Goal: Task Accomplishment & Management: Manage account settings

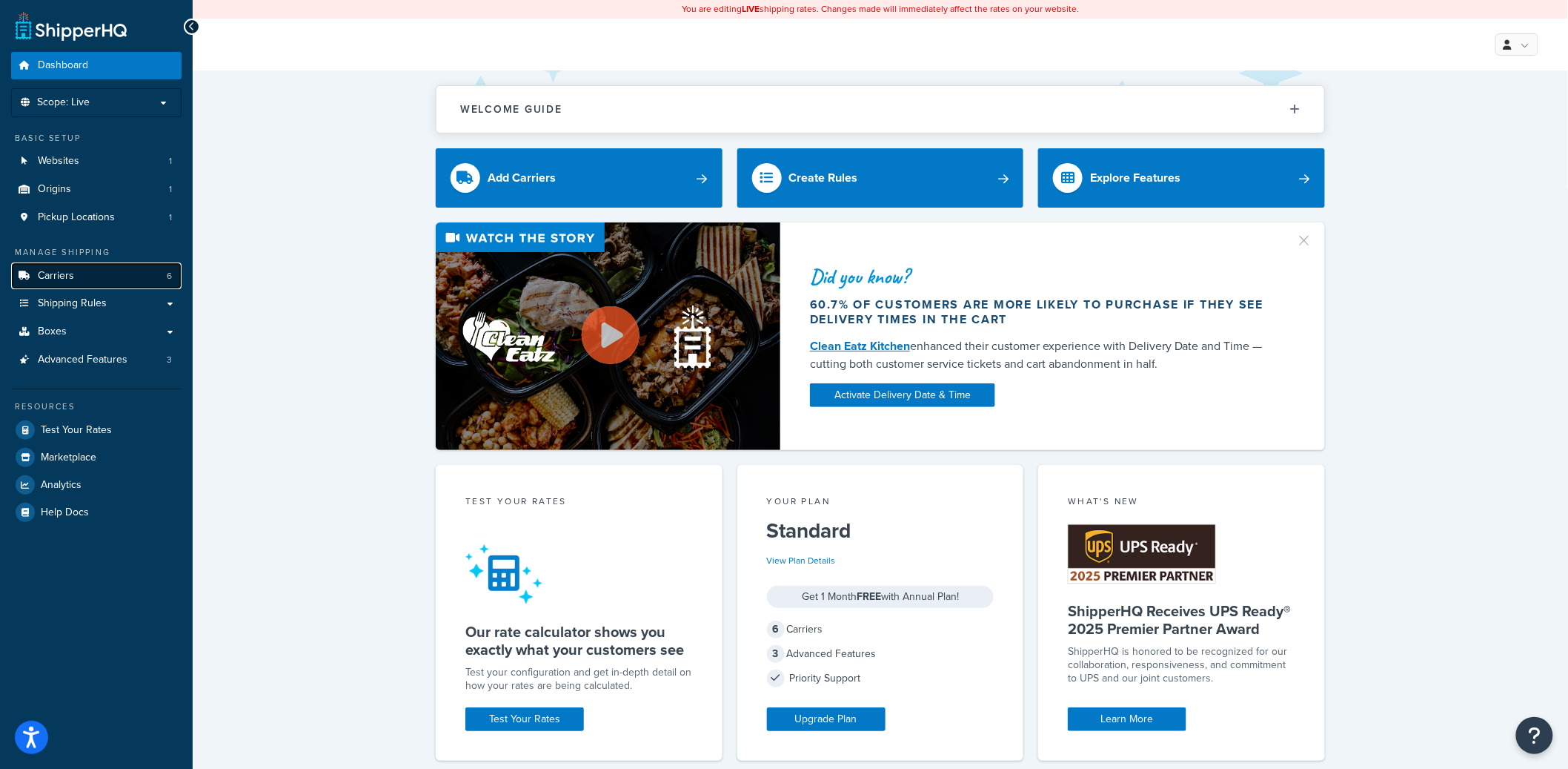
click at [90, 270] on link "Carriers 6" at bounding box center [96, 276] width 170 height 27
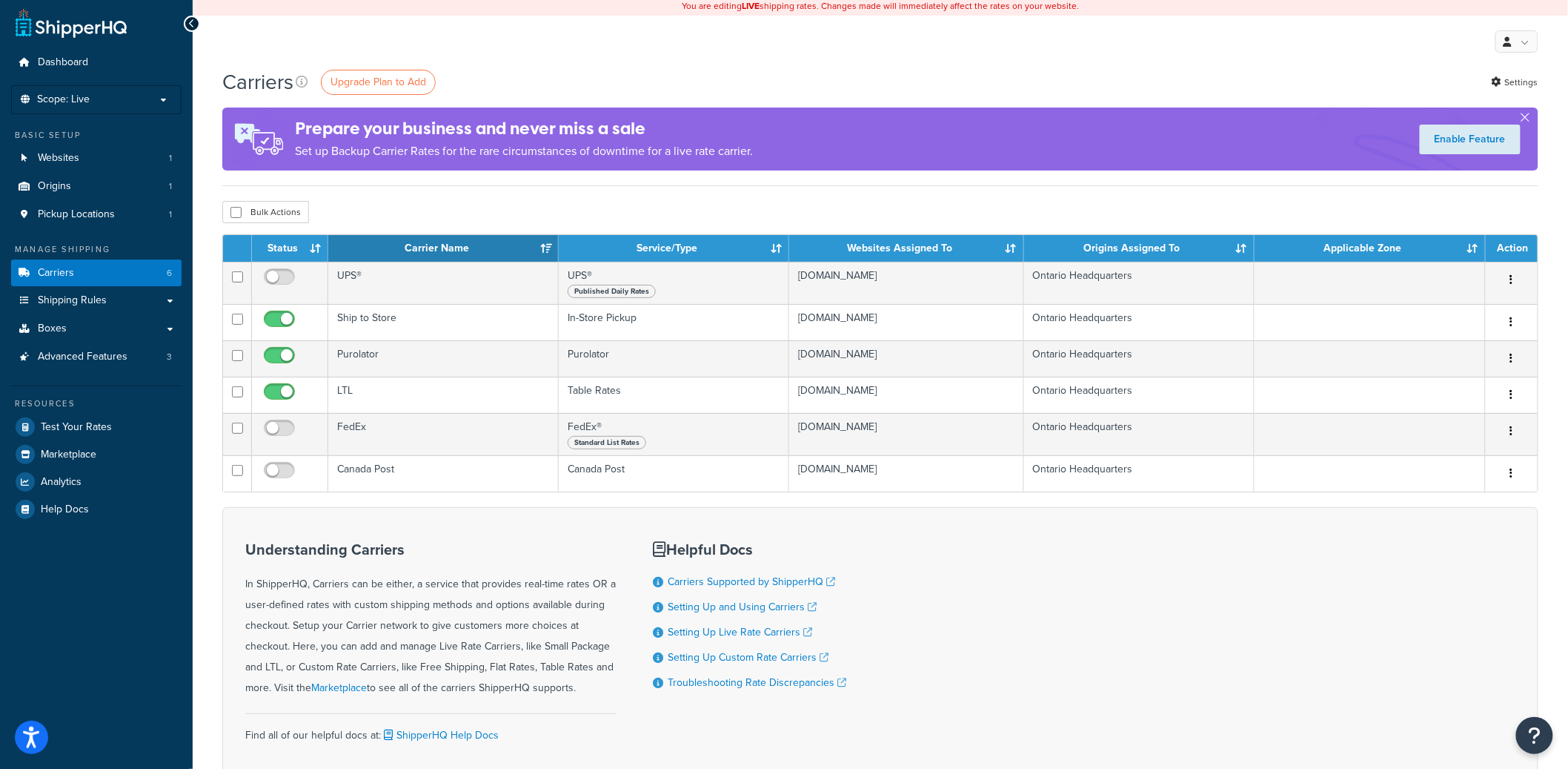
scroll to position [6, 0]
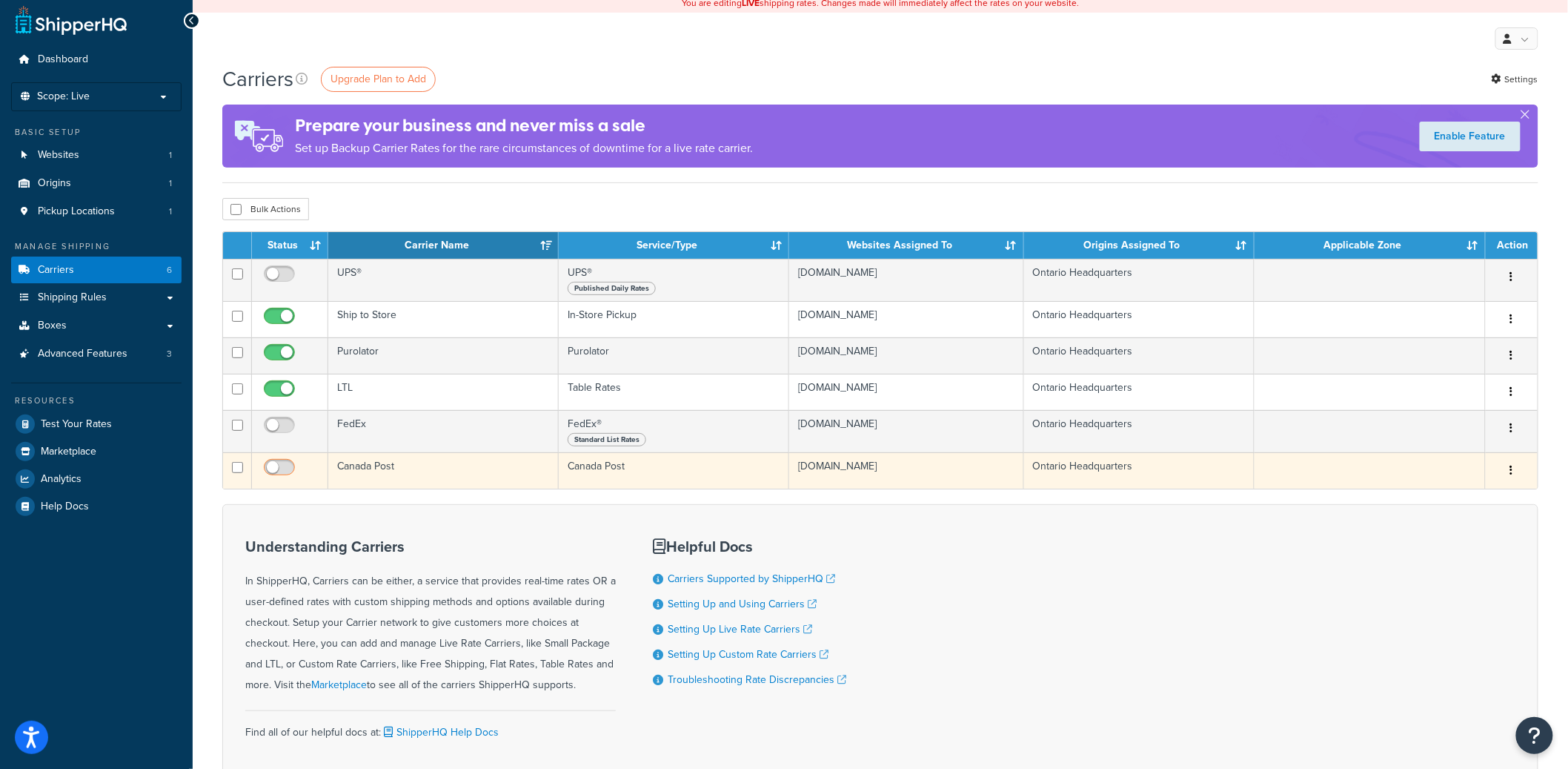
click at [286, 475] on input "checkbox" at bounding box center [281, 471] width 41 height 18
checkbox input "true"
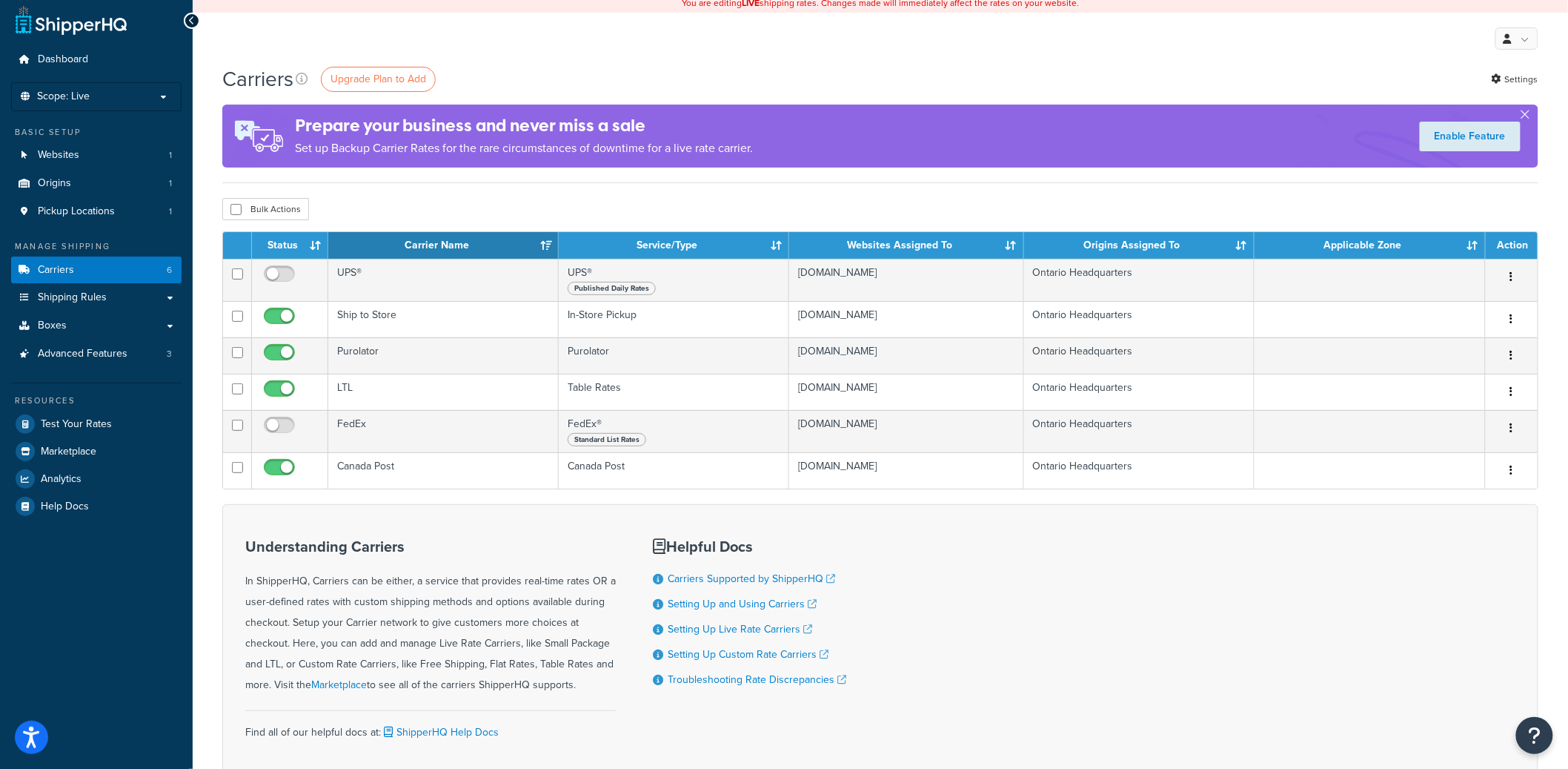
click at [580, 206] on div "Bulk Actions Duplicate Delete" at bounding box center [881, 208] width 1316 height 22
click at [391, 204] on div "Bulk Actions Duplicate Delete" at bounding box center [881, 208] width 1316 height 22
drag, startPoint x: 340, startPoint y: 210, endPoint x: 208, endPoint y: 215, distance: 132.1
click at [208, 215] on div "Carriers Upgrade Plan to Add Settings Prepare your business and never miss a sa…" at bounding box center [880, 452] width 1375 height 776
click at [208, 214] on div "Carriers Upgrade Plan to Add Settings Prepare your business and never miss a sa…" at bounding box center [880, 452] width 1375 height 776
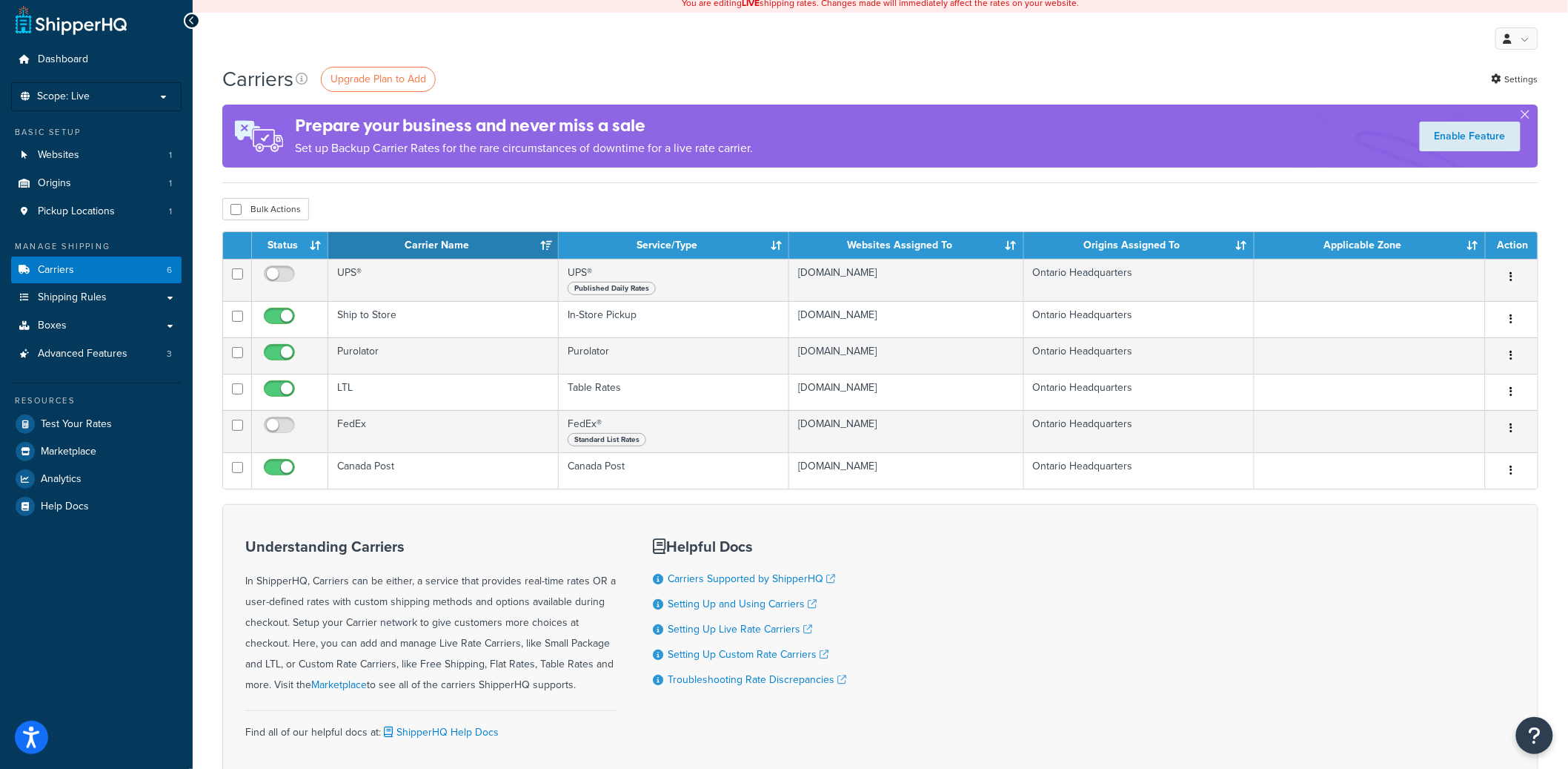
drag, startPoint x: 229, startPoint y: 211, endPoint x: 371, endPoint y: 218, distance: 142.2
click at [350, 217] on div "Carriers Upgrade Plan to Add Settings Prepare your business and never miss a sa…" at bounding box center [880, 452] width 1375 height 776
click at [372, 218] on div "Bulk Actions Duplicate Delete" at bounding box center [881, 208] width 1316 height 22
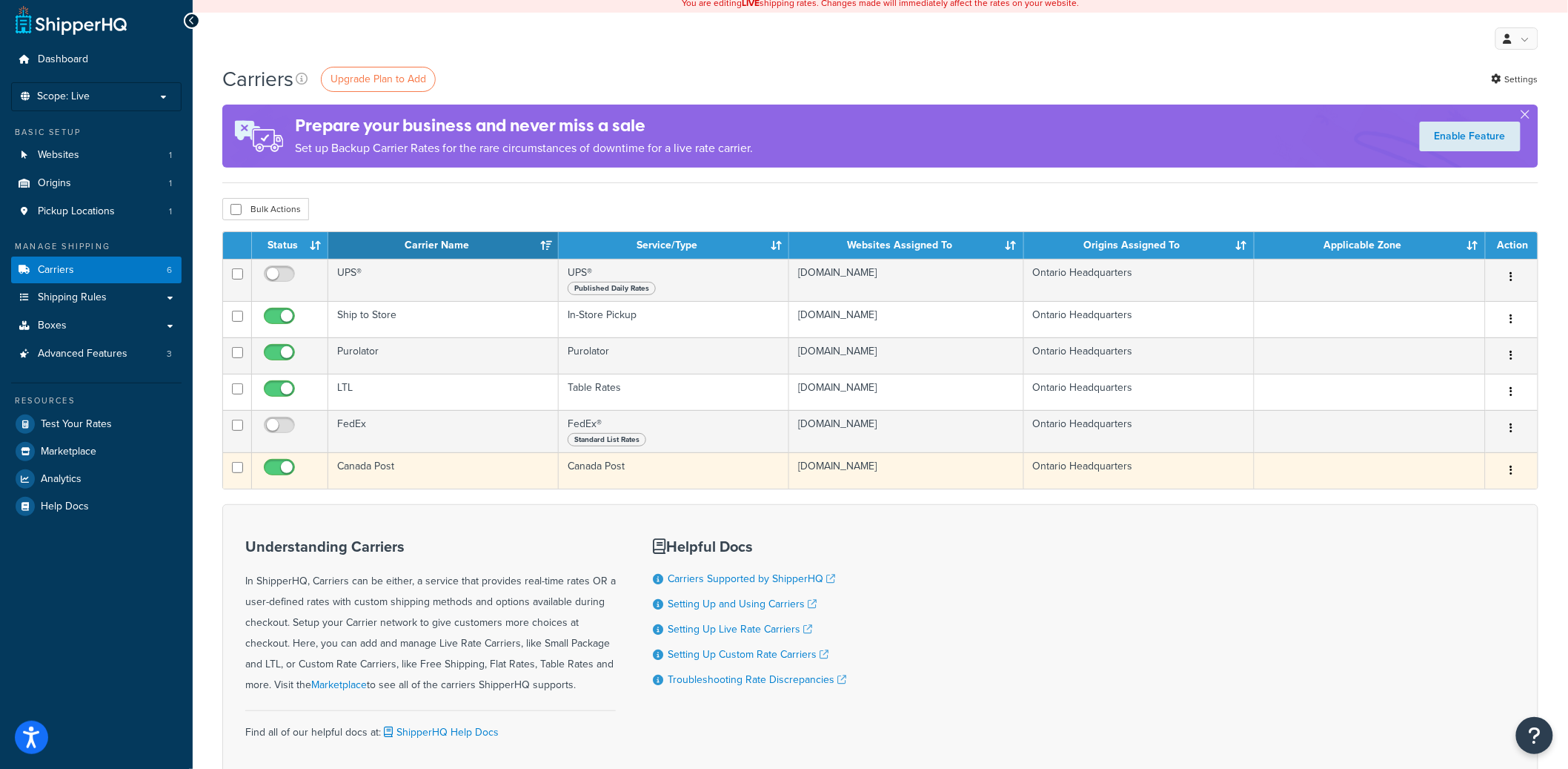
click at [1509, 472] on button "button" at bounding box center [1511, 471] width 20 height 23
click at [1468, 496] on link "Edit" at bounding box center [1452, 500] width 117 height 30
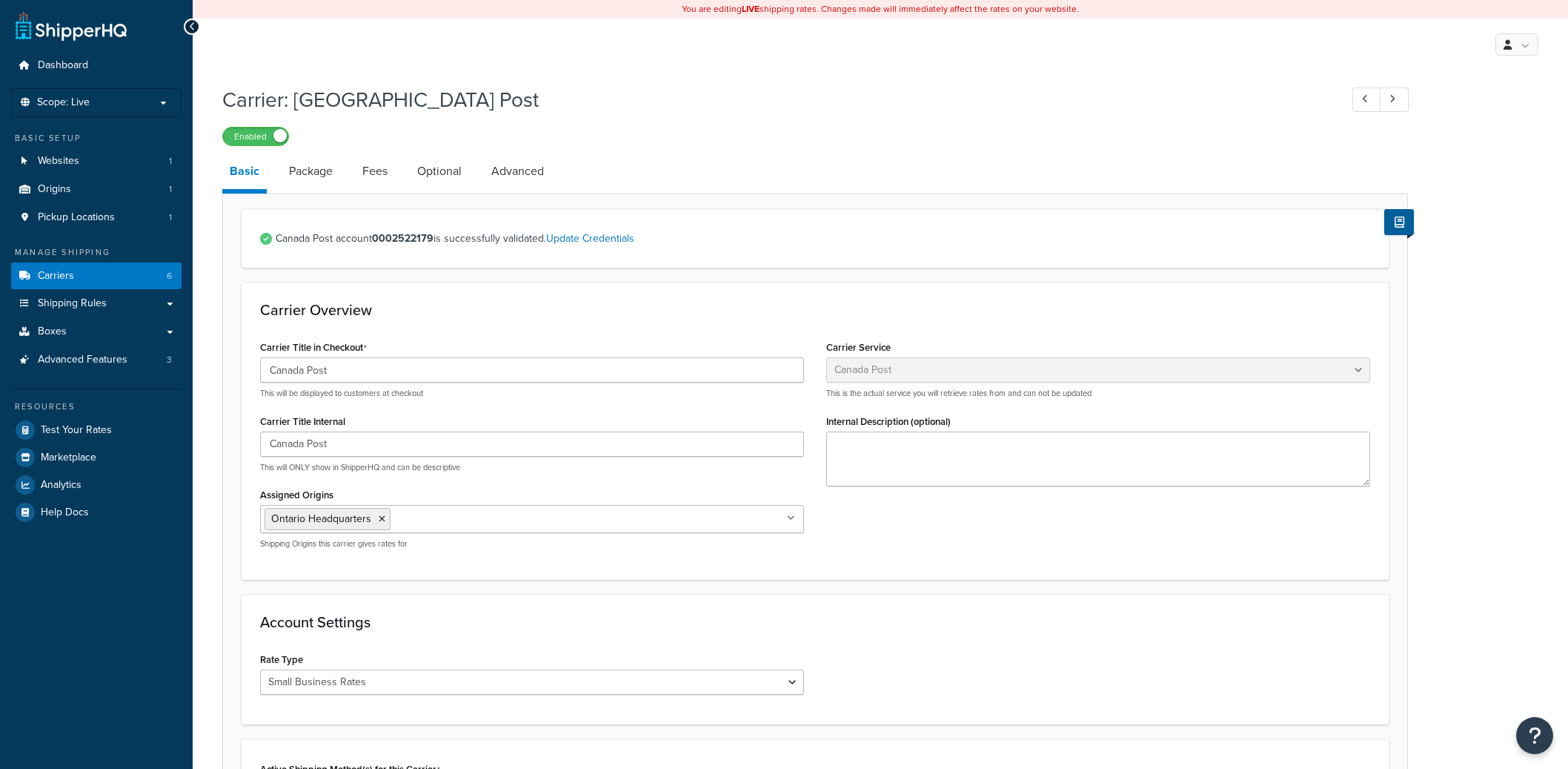
select select "canadaPost"
click at [207, 317] on div "Carrier: [GEOGRAPHIC_DATA] Post Enabled Basic Package Fees Optional Advanced Ca…" at bounding box center [880, 643] width 1375 height 1131
click at [299, 347] on label "Carrier Title in Checkout" at bounding box center [314, 348] width 106 height 12
click at [299, 357] on input "Canada Post" at bounding box center [532, 370] width 544 height 25
click at [299, 347] on label "Carrier Title in Checkout" at bounding box center [314, 348] width 106 height 12
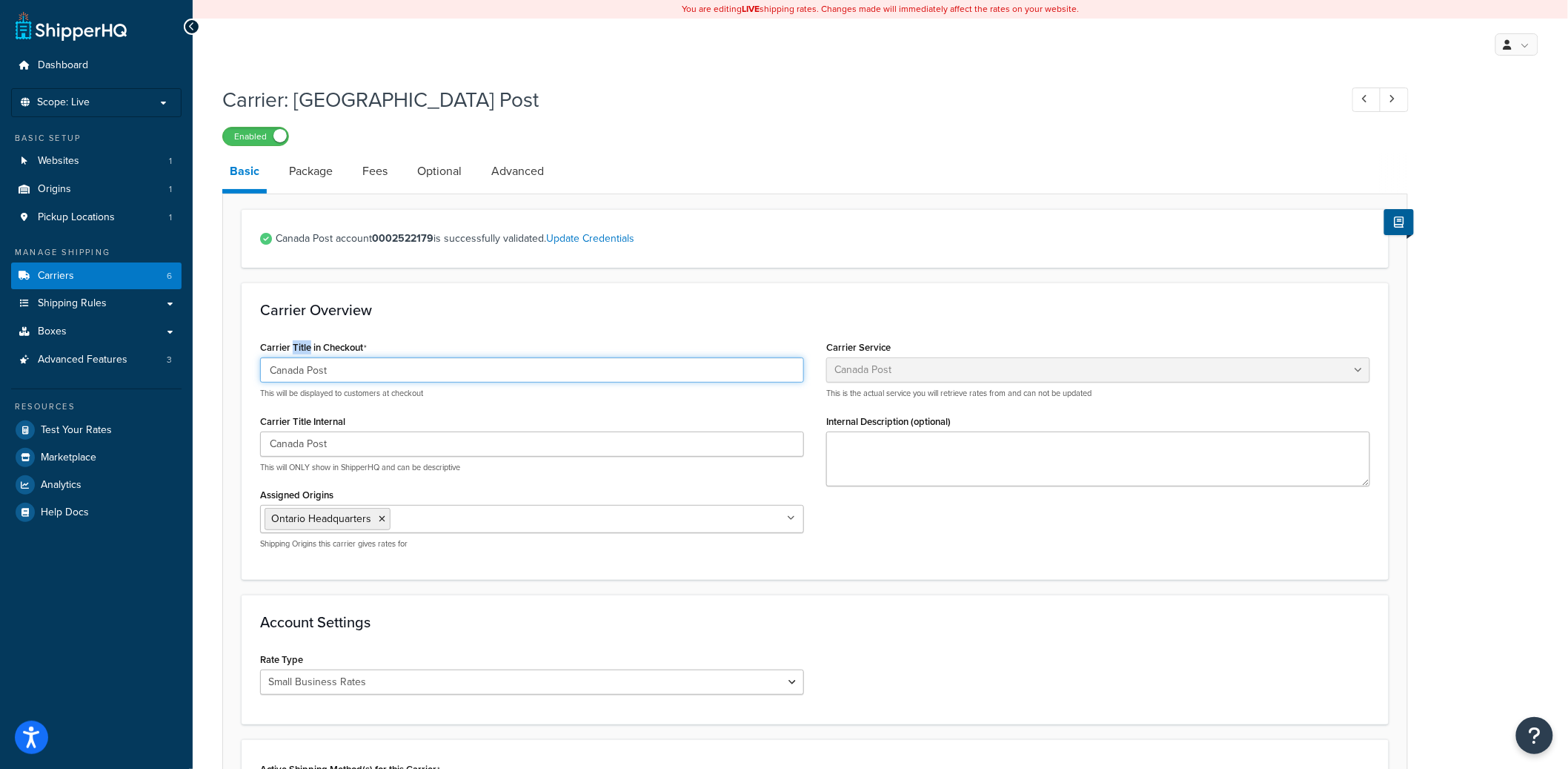
click at [299, 357] on input "Canada Post" at bounding box center [532, 370] width 544 height 25
click at [299, 347] on label "Carrier Title in Checkout" at bounding box center [314, 348] width 106 height 12
click at [299, 357] on input "Canada Post" at bounding box center [532, 370] width 544 height 25
click at [295, 347] on label "Carrier Title in Checkout" at bounding box center [314, 348] width 106 height 12
click at [295, 357] on input "Canada Post" at bounding box center [532, 370] width 544 height 25
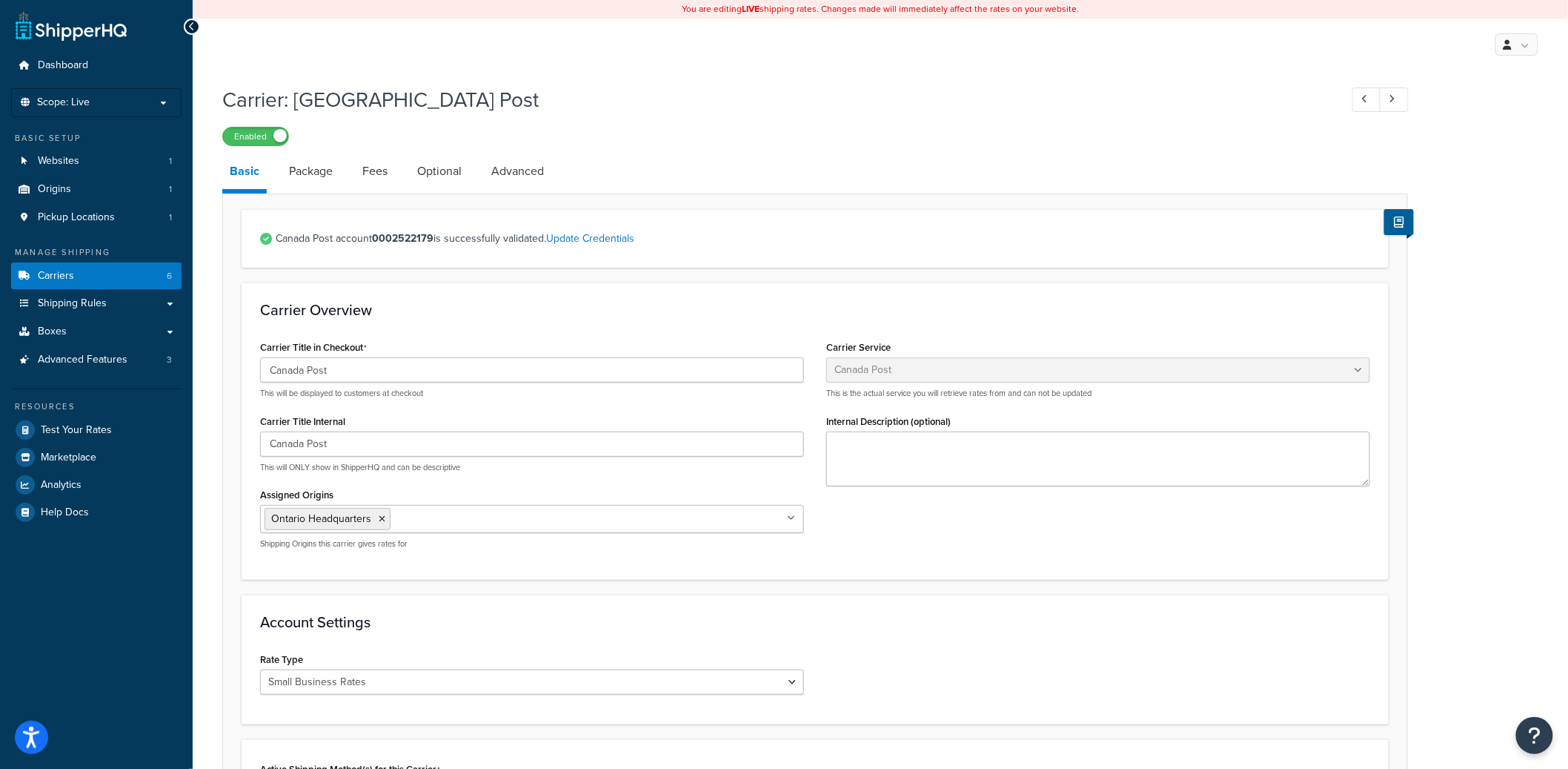
click at [226, 351] on form "Canada Post account 0002522179 is successfully validated. Update Credentials Ca…" at bounding box center [814, 691] width 1184 height 963
